Goal: Book appointment/travel/reservation

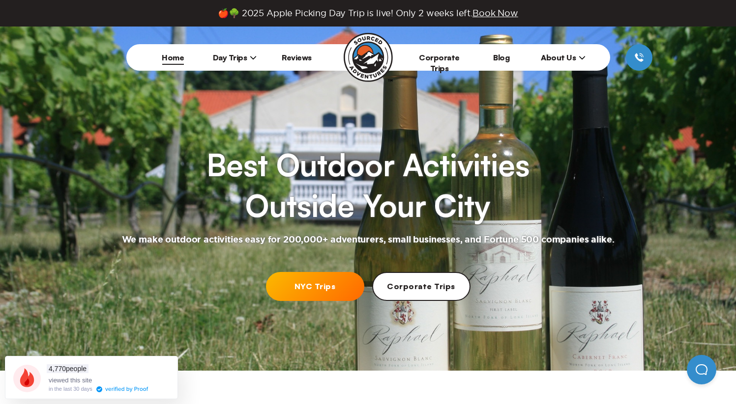
click at [235, 63] on li "Day Trips [US_STATE][GEOGRAPHIC_DATA] [GEOGRAPHIC_DATA] [GEOGRAPHIC_DATA]" at bounding box center [235, 57] width 62 height 27
click at [235, 55] on span "Day Trips" at bounding box center [235, 58] width 44 height 10
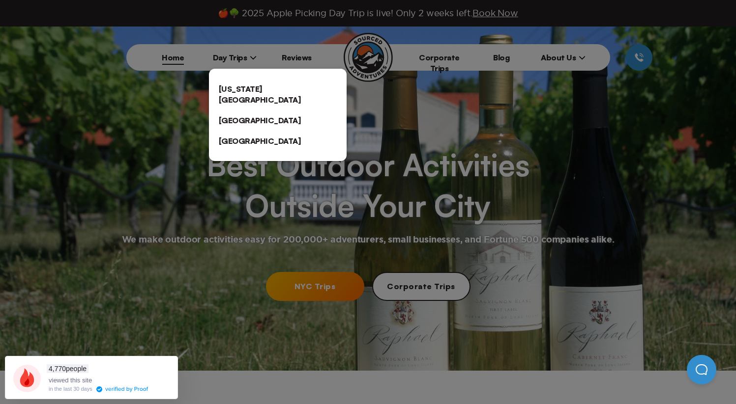
click at [235, 85] on link "[US_STATE][GEOGRAPHIC_DATA]" at bounding box center [278, 94] width 138 height 31
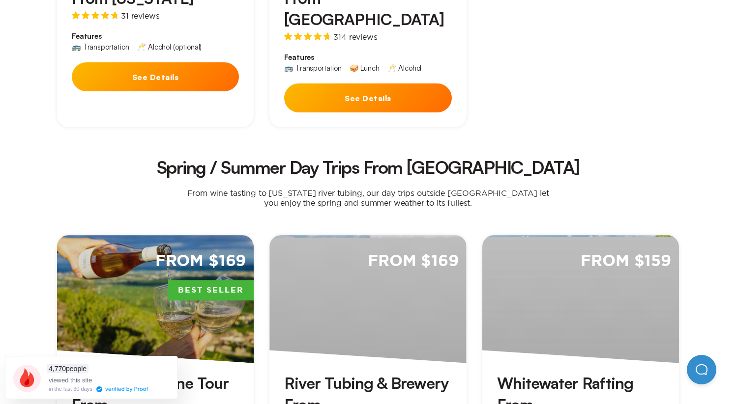
scroll to position [601, 0]
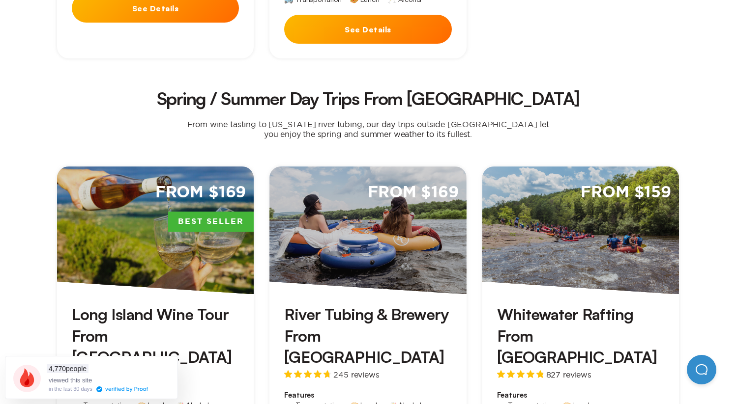
click at [556, 222] on div "From $159" at bounding box center [580, 231] width 197 height 128
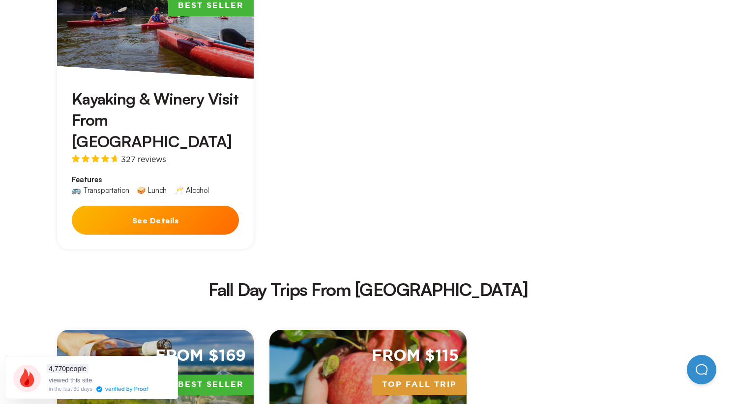
scroll to position [1593, 0]
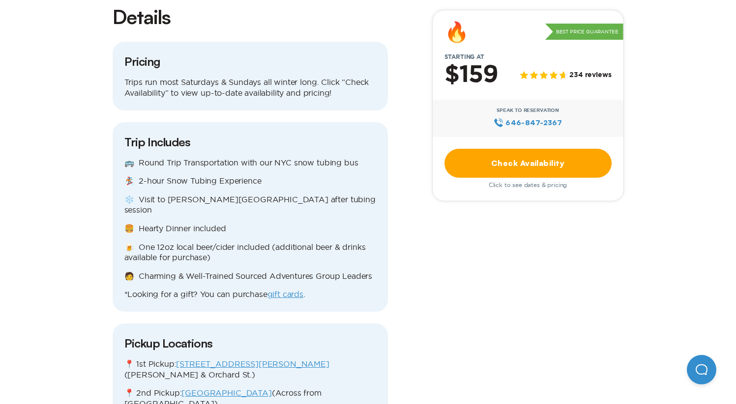
scroll to position [920, 0]
